Goal: Task Accomplishment & Management: Manage account settings

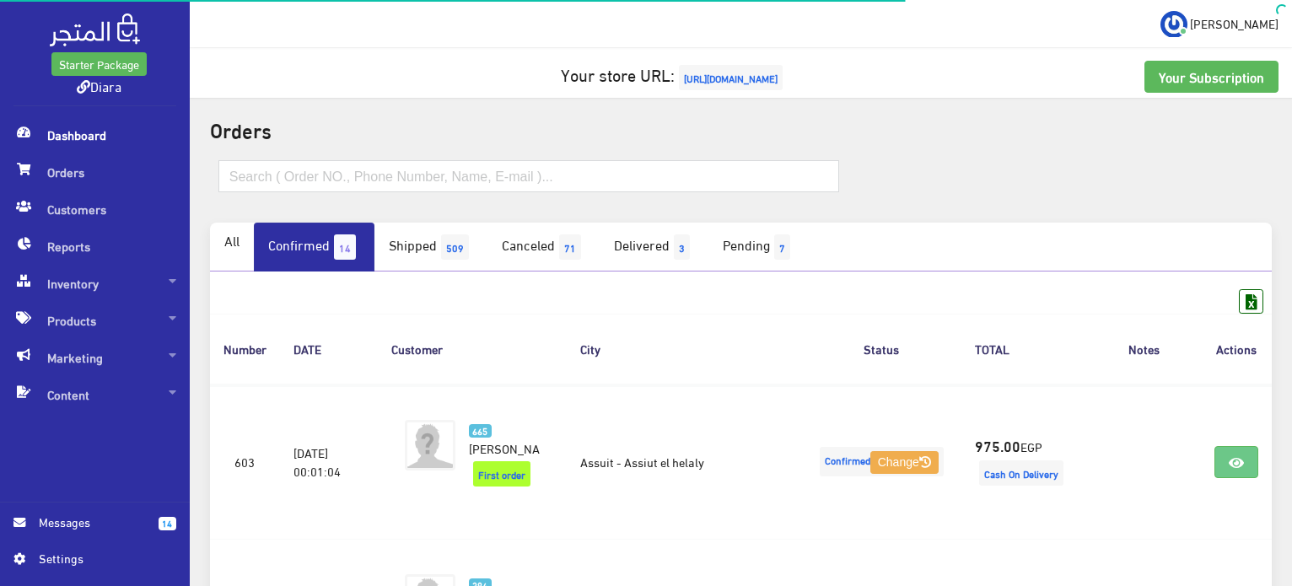
scroll to position [561, 0]
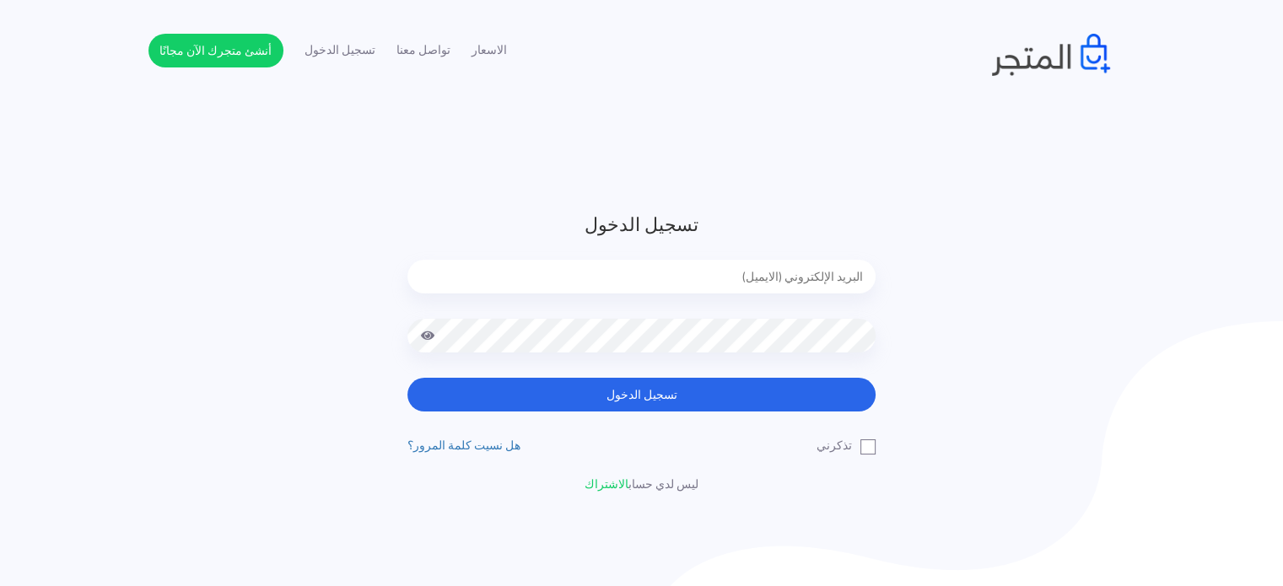
click at [802, 275] on input "email" at bounding box center [641, 277] width 468 height 34
click at [407, 378] on button "تسجيل الدخول" at bounding box center [641, 395] width 468 height 34
click at [771, 281] on input "email" at bounding box center [641, 277] width 468 height 34
type input "[EMAIL_ADDRESS][DOMAIN_NAME]"
click at [407, 378] on button "تسجيل الدخول" at bounding box center [641, 395] width 468 height 34
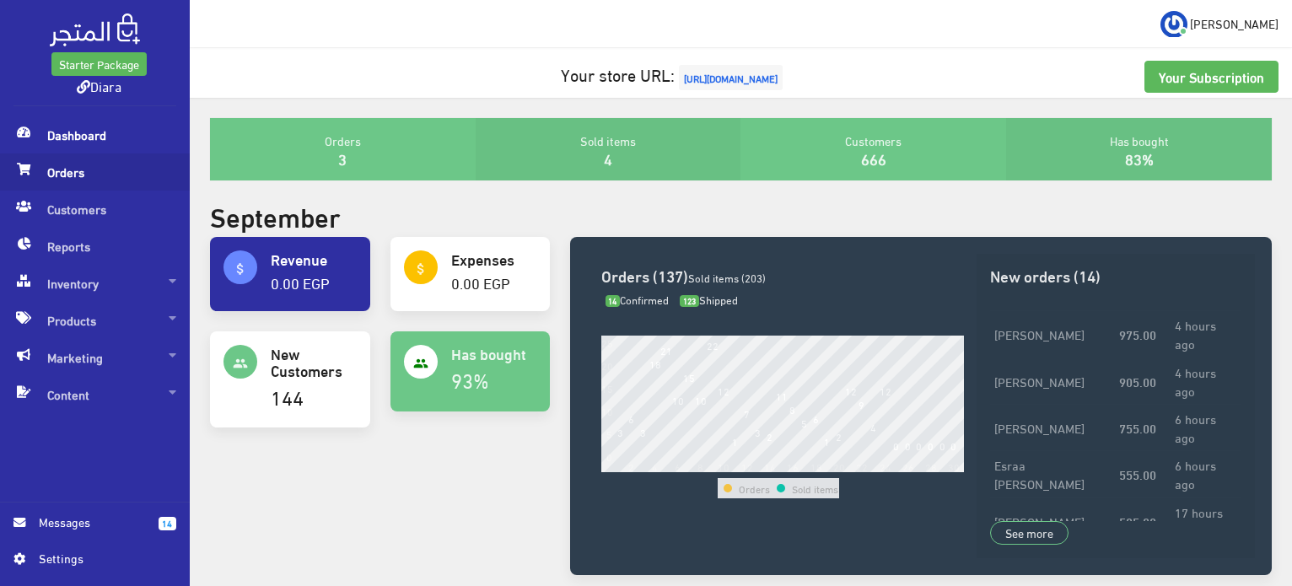
click at [51, 175] on span "Orders" at bounding box center [94, 172] width 163 height 37
